Goal: Task Accomplishment & Management: Complete application form

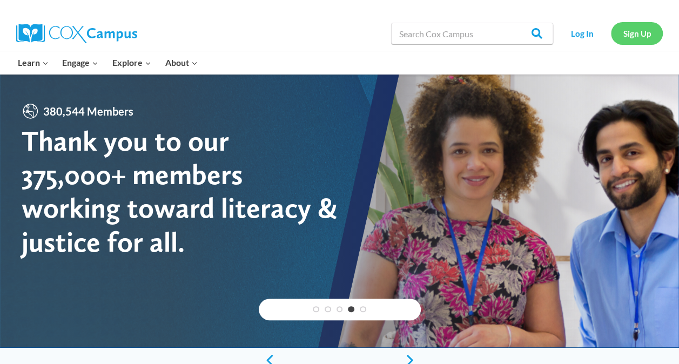
click at [648, 32] on link "Sign Up" at bounding box center [637, 33] width 52 height 22
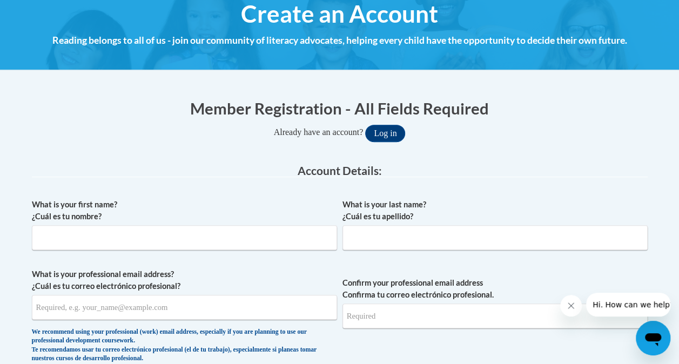
scroll to position [173, 0]
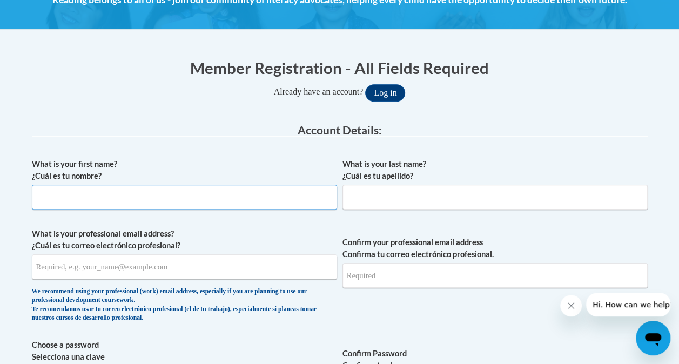
click at [267, 201] on input "What is your first name? ¿Cuál es tu nombre?" at bounding box center [184, 197] width 305 height 25
type input "susan"
click at [399, 198] on input "What is your last name? ¿Cuál es tu apellido?" at bounding box center [494, 197] width 305 height 25
type input "m"
type input "mashburn"
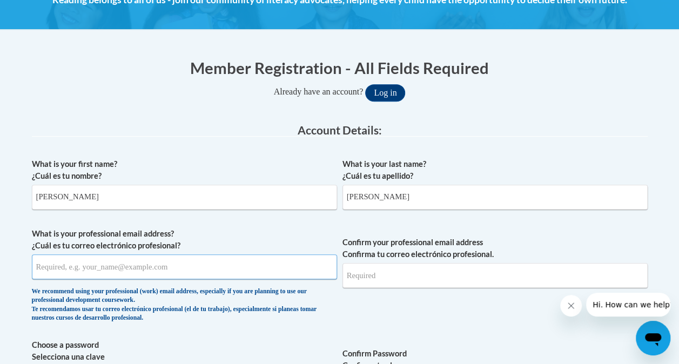
click at [259, 274] on input "What is your professional email address? ¿Cuál es tu correo electrónico profesi…" at bounding box center [184, 266] width 305 height 25
type input "slmashburn@yhc.com"
click at [409, 267] on input "Confirm your professional email address Confirma tu correo electrónico profesio…" at bounding box center [494, 275] width 305 height 25
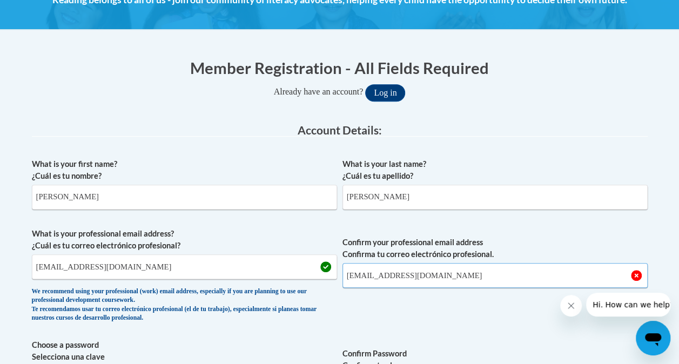
type input "slmashburn@yhc.com"
click at [412, 312] on span "Confirm your professional email address Confirma tu correo electrónico profesio…" at bounding box center [494, 278] width 305 height 100
click at [400, 298] on span "Confirm your professional email address Confirma tu correo electrónico profesio…" at bounding box center [494, 278] width 305 height 100
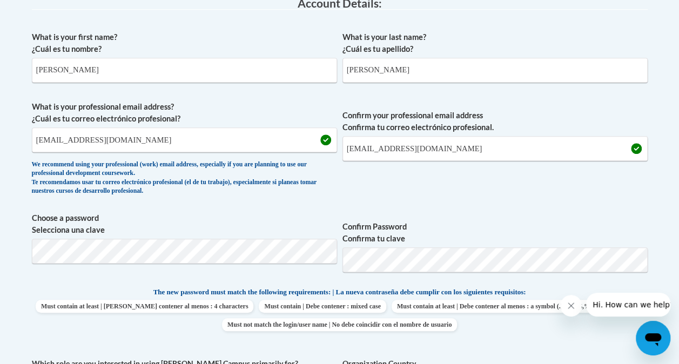
scroll to position [324, 0]
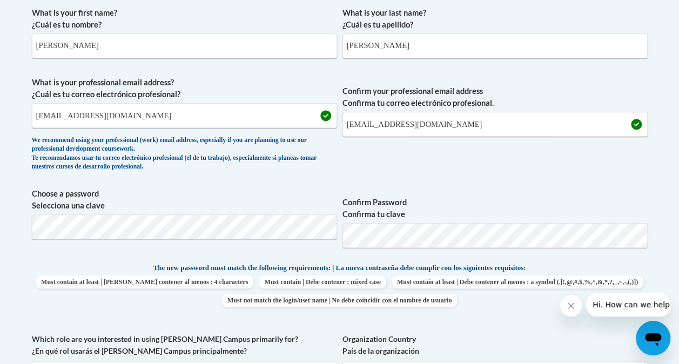
click at [491, 203] on label "Confirm Password Confirma tu clave" at bounding box center [494, 209] width 305 height 24
click at [454, 179] on div "What is your first name? ¿Cuál es tu nombre? susan What is your last name? ¿Cuá…" at bounding box center [339, 253] width 615 height 502
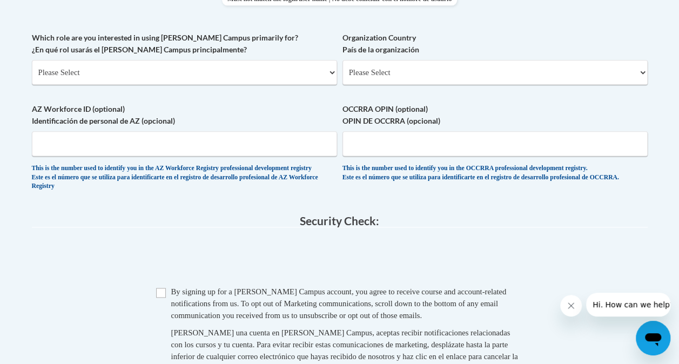
scroll to position [627, 0]
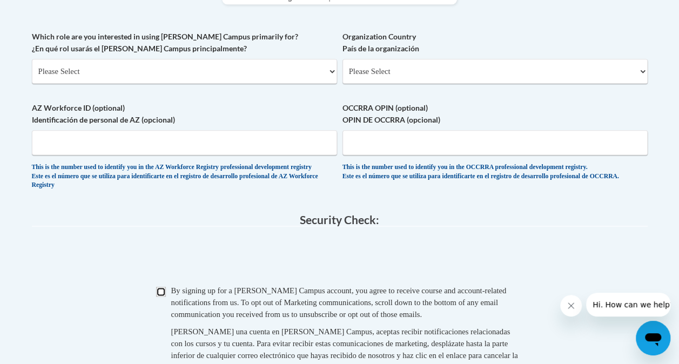
click at [163, 296] on input "Checkbox" at bounding box center [161, 292] width 10 height 10
checkbox input "true"
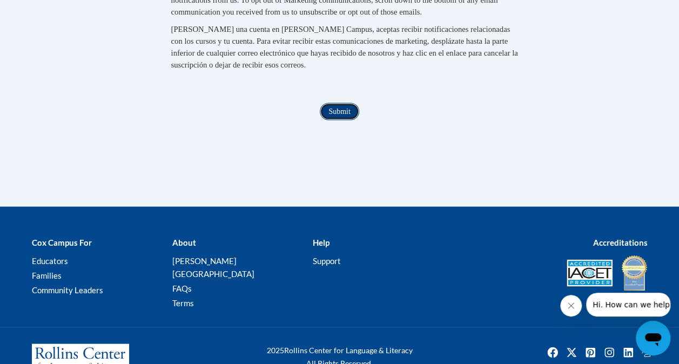
click at [334, 120] on input "Submit" at bounding box center [339, 111] width 39 height 17
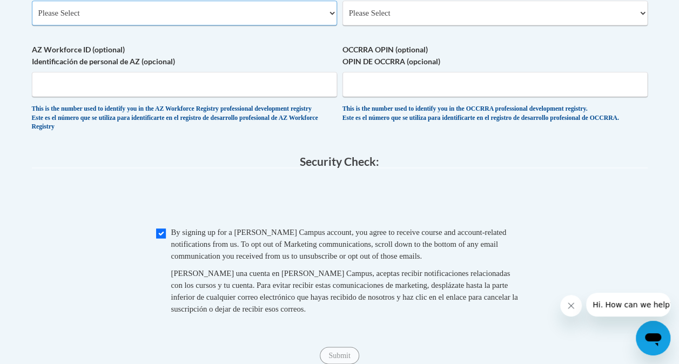
select select "5a18ea06-2b54-4451-96f2-d152daf9eac5"
click at [278, 46] on label "AZ Workforce ID (optional) Identificación de personal de AZ (opcional)" at bounding box center [184, 56] width 305 height 24
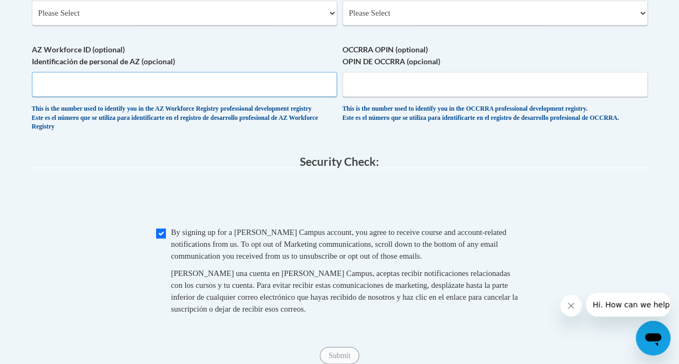
click at [278, 72] on input "AZ Workforce ID (optional) Identificación de personal de AZ (opcional)" at bounding box center [184, 84] width 305 height 25
click at [147, 168] on legend "Security Check:" at bounding box center [339, 161] width 615 height 12
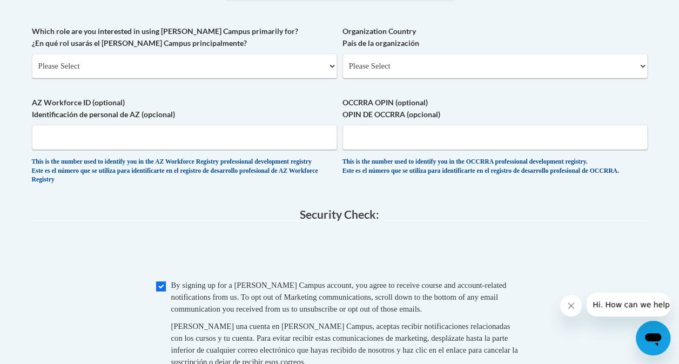
scroll to position [556, 0]
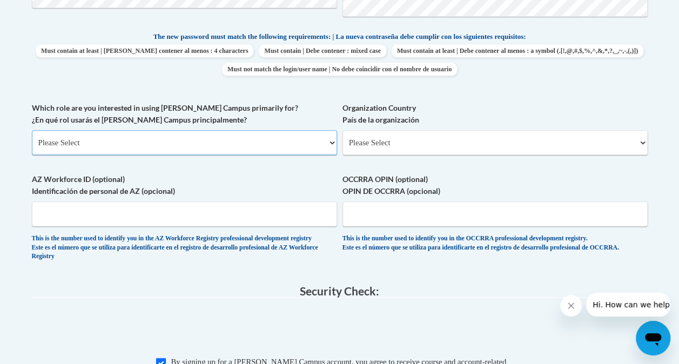
click at [211, 135] on select "Please Select College/University | Colegio/Universidad Community/Nonprofit Part…" at bounding box center [184, 142] width 305 height 25
select select "5a18ea06-2b54-4451-96f2-d152daf9eac5"
click at [32, 130] on select "Please Select College/University | Colegio/Universidad Community/Nonprofit Part…" at bounding box center [184, 142] width 305 height 25
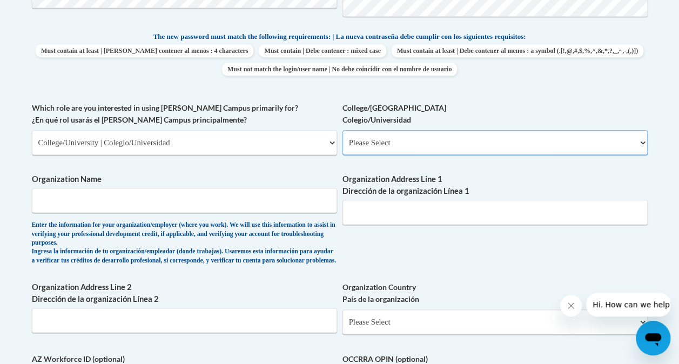
click at [370, 151] on select "Please Select College/University Staff | Empleado universitario College/Univers…" at bounding box center [494, 142] width 305 height 25
select select "99b32b07-cffc-426c-8bf6-0cd77760d84b"
click at [342, 130] on select "Please Select College/University Staff | Empleado universitario College/Univers…" at bounding box center [494, 142] width 305 height 25
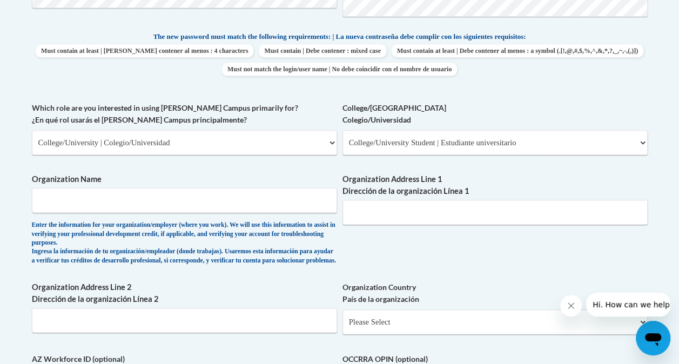
click at [275, 280] on div "What is your first name? ¿Cuál es tu nombre? susan What is your last name? ¿Cuá…" at bounding box center [339, 111] width 615 height 681
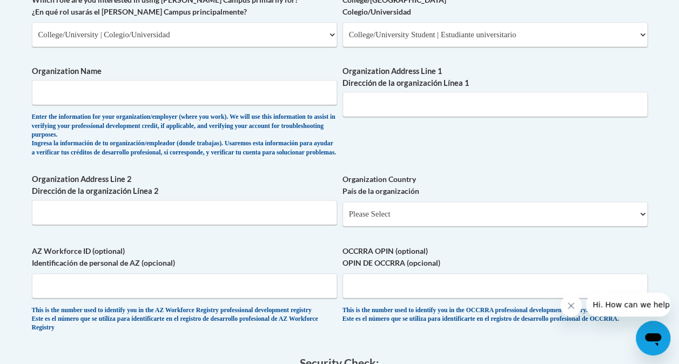
scroll to position [620, 0]
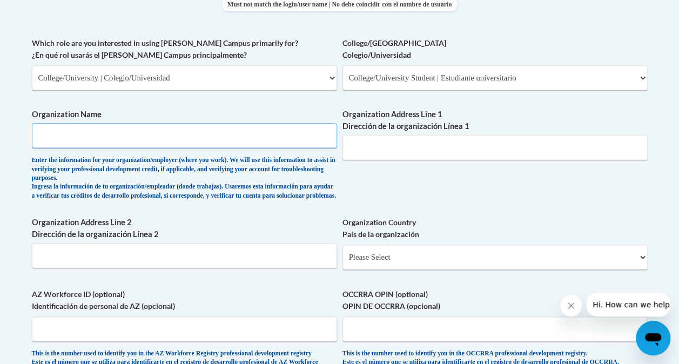
click at [259, 135] on input "Organization Name" at bounding box center [184, 135] width 305 height 25
type input "Young Harris"
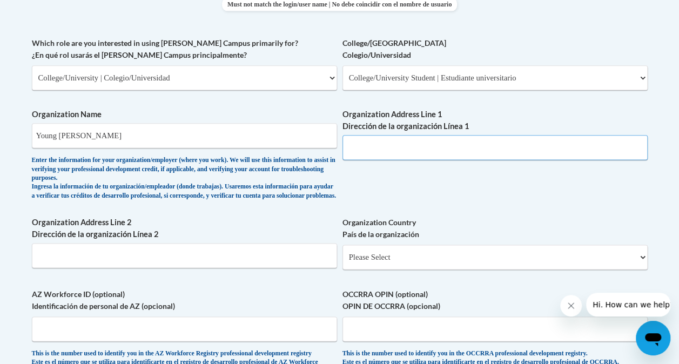
click at [387, 143] on input "Organization Address Line 1 Dirección de la organización Línea 1" at bounding box center [494, 147] width 305 height 25
type input "1collegestreet 30582"
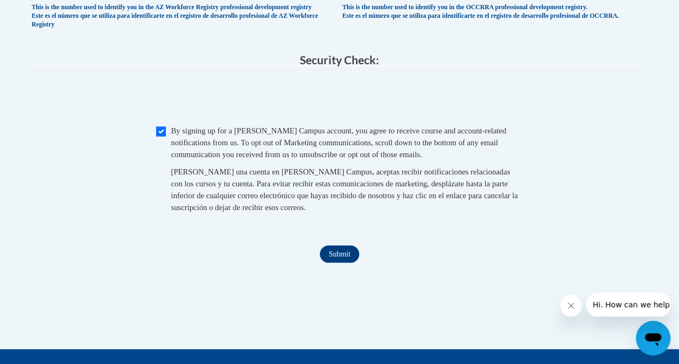
scroll to position [1055, 0]
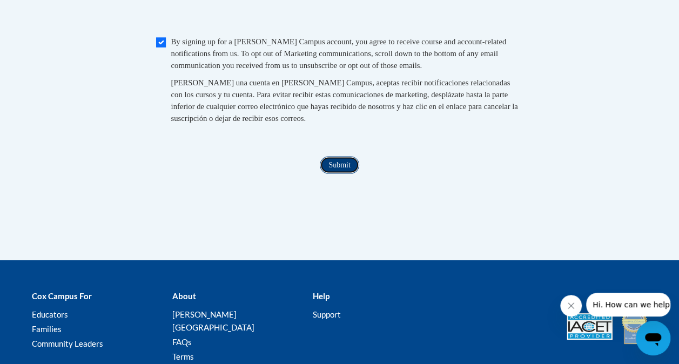
click at [341, 174] on input "Submit" at bounding box center [339, 165] width 39 height 17
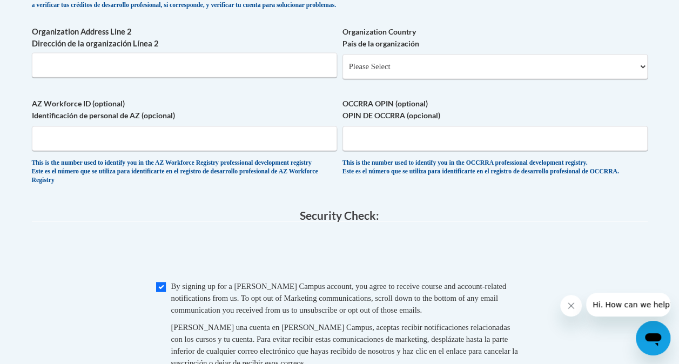
scroll to position [766, 0]
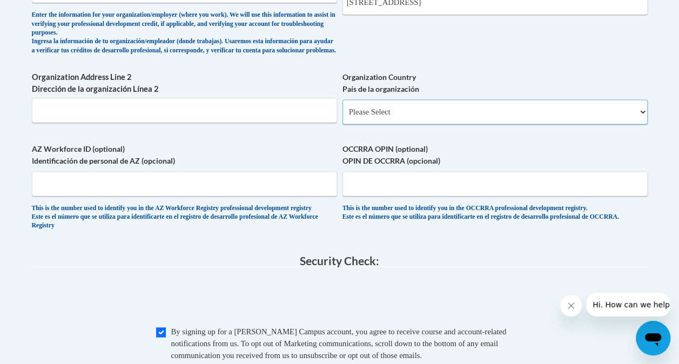
click at [429, 122] on select "Please Select United States | Estados Unidos Outside of the United States | Fue…" at bounding box center [494, 111] width 305 height 25
select select "ad49bcad-a171-4b2e-b99c-48b446064914"
click at [342, 108] on select "Please Select United States | Estados Unidos Outside of the United States | Fue…" at bounding box center [494, 111] width 305 height 25
select select
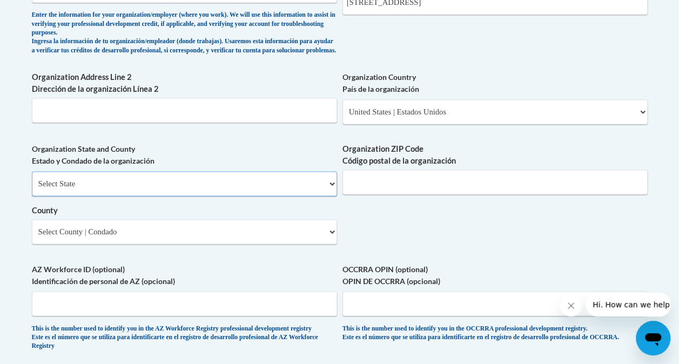
click at [140, 188] on select "Select State Alabama Alaska Arizona Arkansas California Colorado Connecticut De…" at bounding box center [184, 183] width 305 height 25
select select "Georgia"
click at [32, 179] on select "Select State Alabama Alaska Arizona Arkansas California Colorado Connecticut De…" at bounding box center [184, 183] width 305 height 25
click at [439, 6] on input "1collegestreet 30582" at bounding box center [494, 2] width 305 height 25
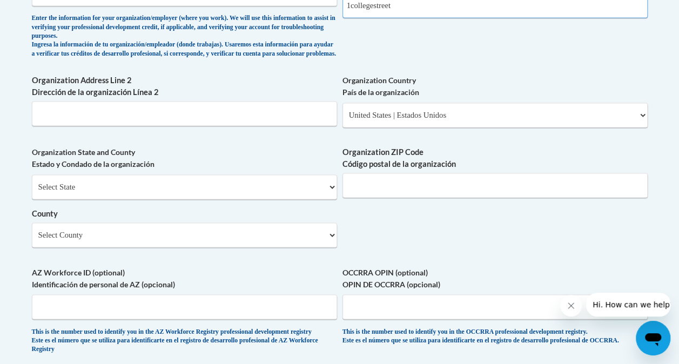
type input "1collegestreet"
click at [452, 197] on input "Organization ZIP Code Código postal de la organización" at bounding box center [494, 185] width 305 height 25
type input "30582"
click at [289, 243] on select "Select County Appling Atkinson Bacon Baker Baldwin Banks Barrow Bartow Ben Hill…" at bounding box center [184, 234] width 305 height 25
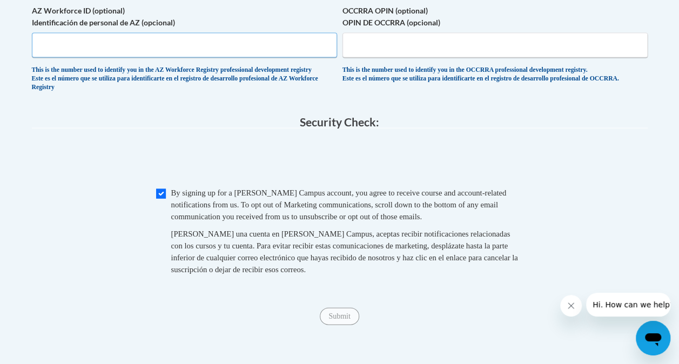
click at [245, 53] on input "AZ Workforce ID (optional) Identificación de personal de AZ (opcional)" at bounding box center [184, 45] width 305 height 25
click at [202, 162] on span at bounding box center [339, 160] width 615 height 42
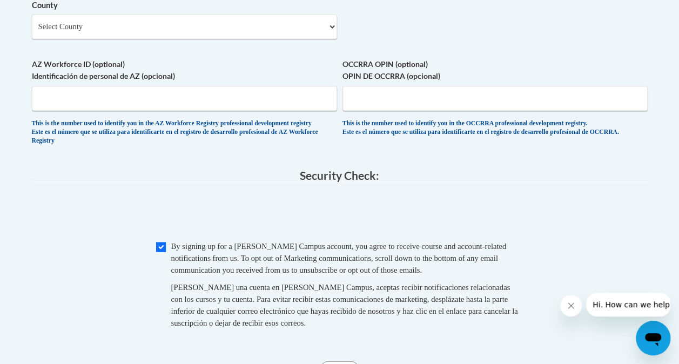
scroll to position [851, 0]
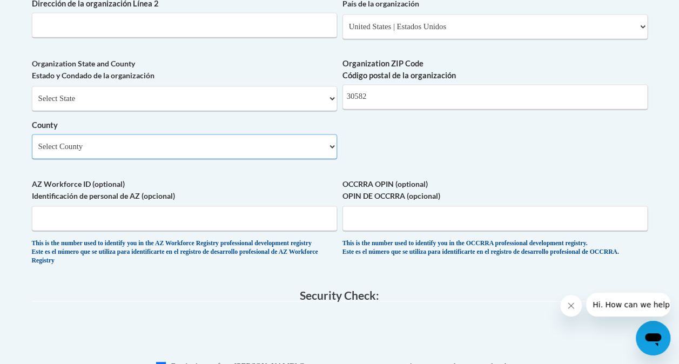
click at [215, 153] on select "Select County Appling Atkinson Bacon Baker Baldwin Banks Barrow Bartow Ben Hill…" at bounding box center [184, 146] width 305 height 25
select select "Towns"
click at [32, 142] on select "Select County Appling Atkinson Bacon Baker Baldwin Banks Barrow Bartow Ben Hill…" at bounding box center [184, 146] width 305 height 25
click at [182, 301] on legend "Security Check:" at bounding box center [339, 295] width 615 height 12
click at [208, 339] on span "03AFcWeA6-iaQerMppaZVyeUETxisXHUMzoAXhK5D0K8aQH4grMrLIl1qGC7ISvK132PzlYwXw4a95d…" at bounding box center [339, 333] width 615 height 42
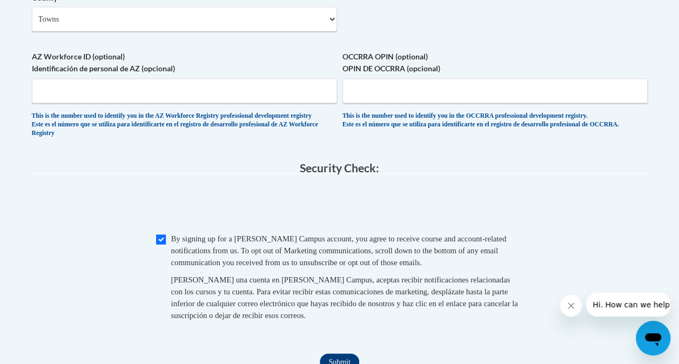
scroll to position [1024, 0]
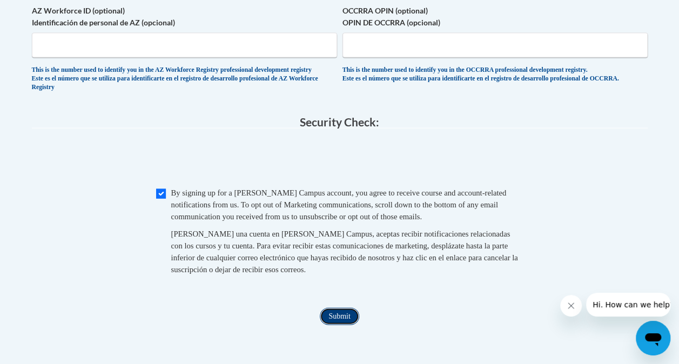
click at [339, 325] on input "Submit" at bounding box center [339, 316] width 39 height 17
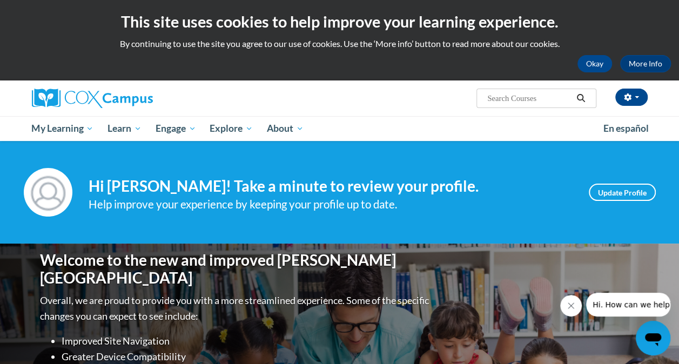
click at [514, 103] on input "Search..." at bounding box center [529, 98] width 86 height 13
type input "emergent literacy"
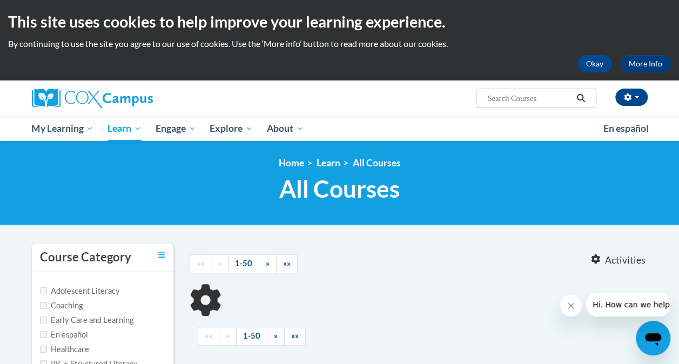
type input "emergent literacy"
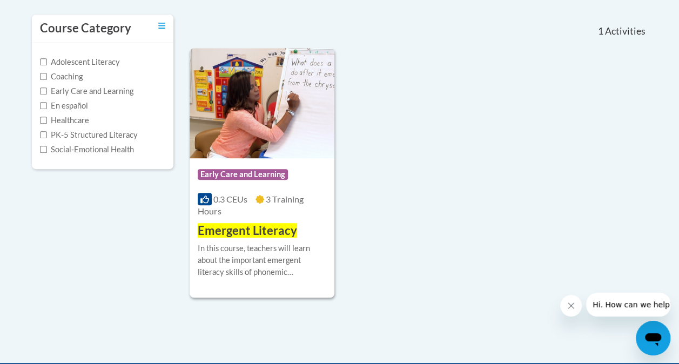
scroll to position [216, 0]
